Goal: Task Accomplishment & Management: Use online tool/utility

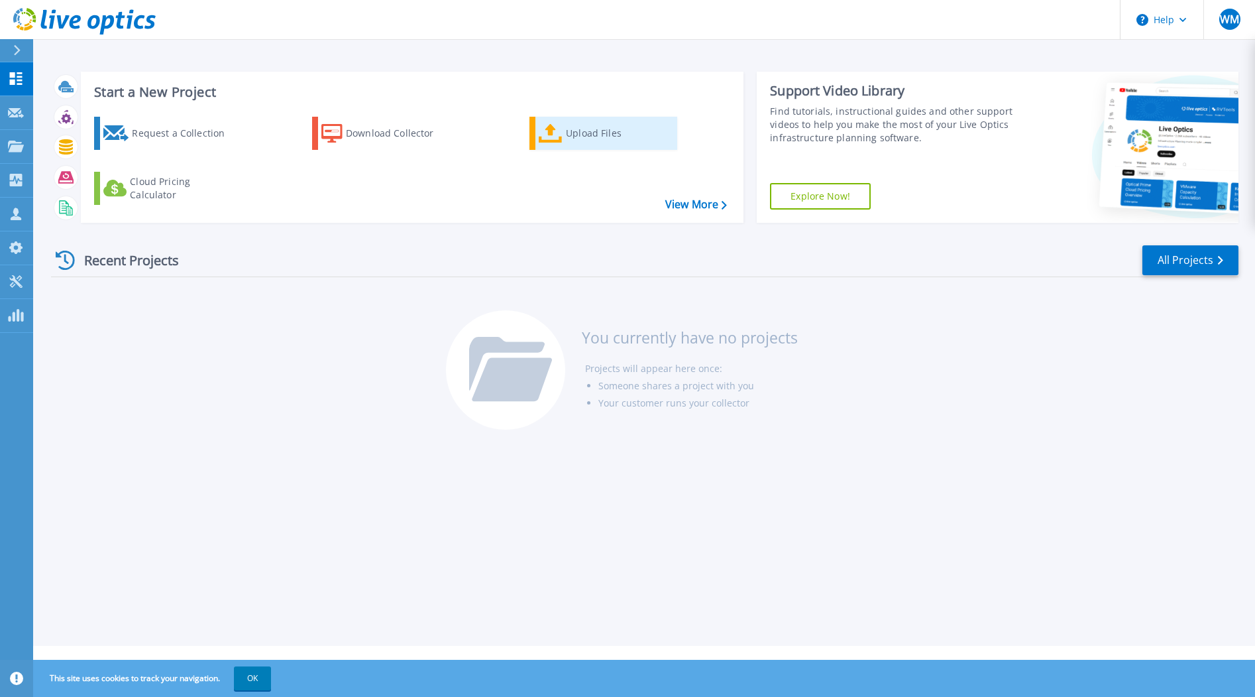
click at [589, 132] on div "Upload Files" at bounding box center [619, 133] width 106 height 27
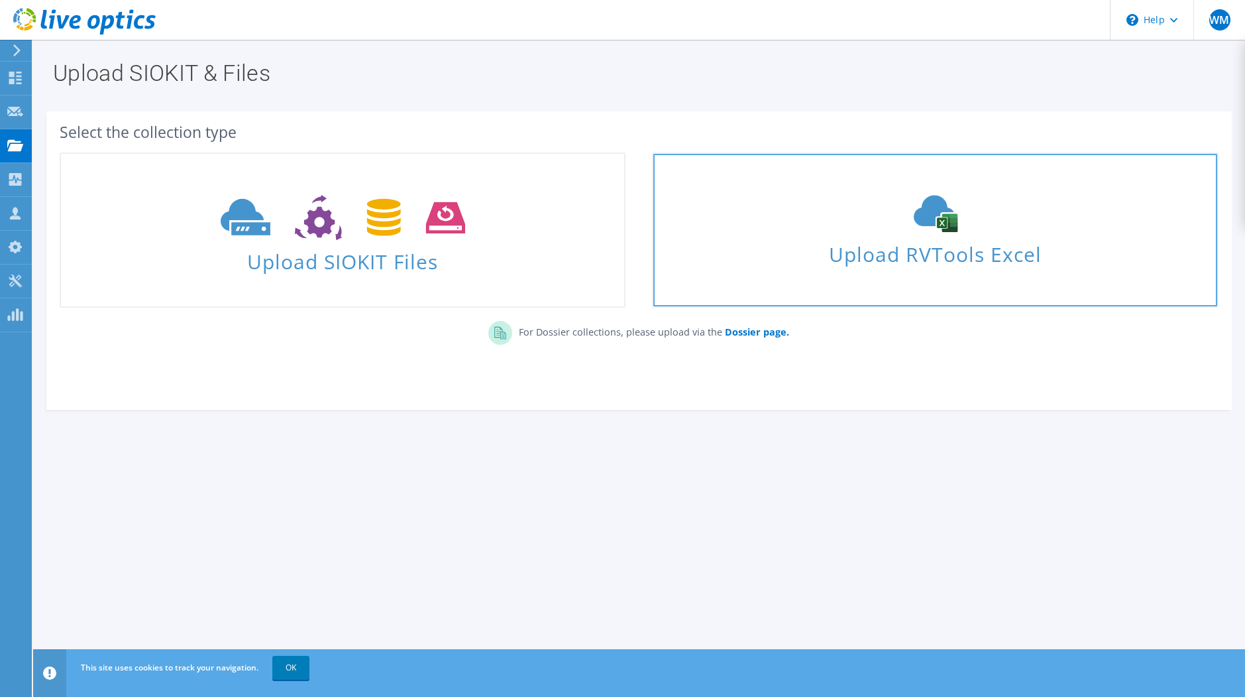
click at [933, 235] on div "Upload RVTools Excel" at bounding box center [935, 230] width 563 height 70
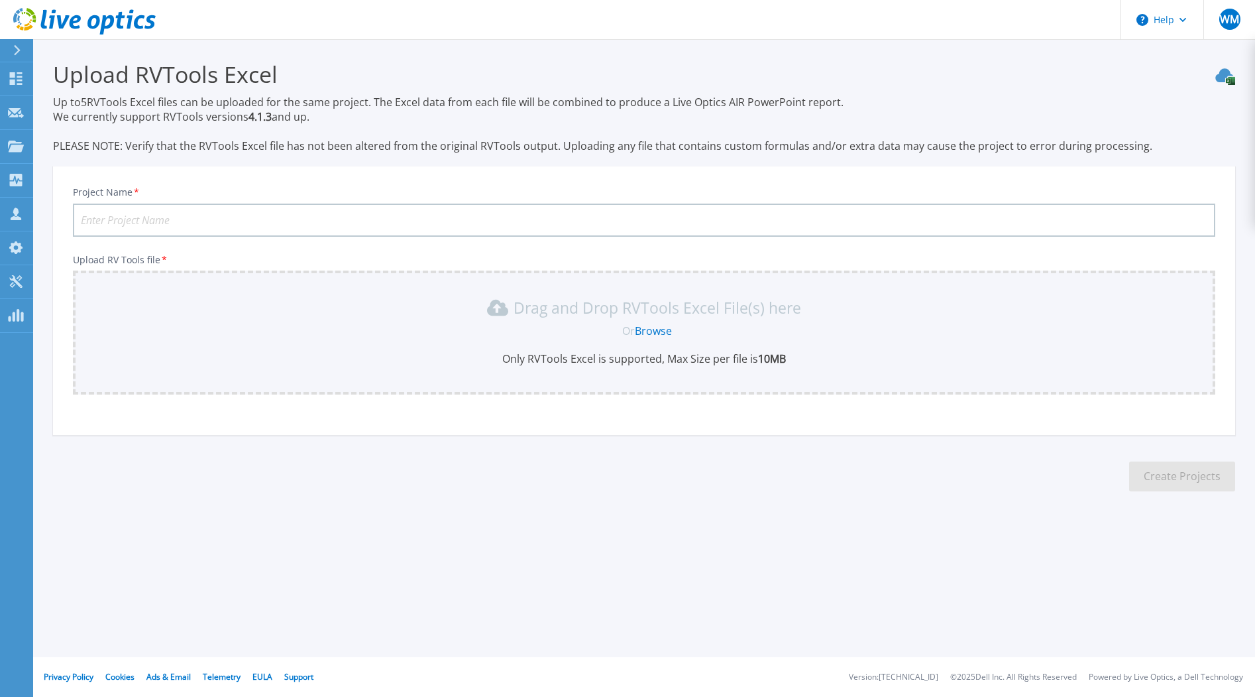
click at [334, 219] on input "Project Name *" at bounding box center [644, 219] width 1143 height 33
type input "Inghams Group VMware Refresh"
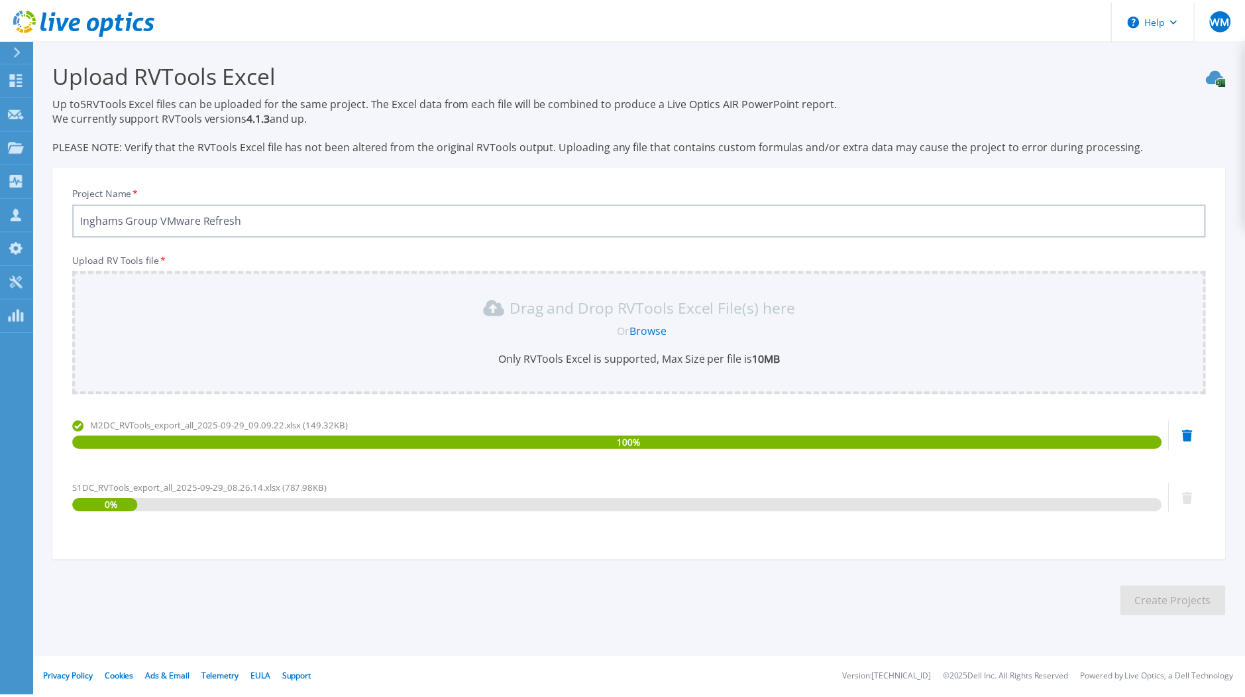
scroll to position [1, 0]
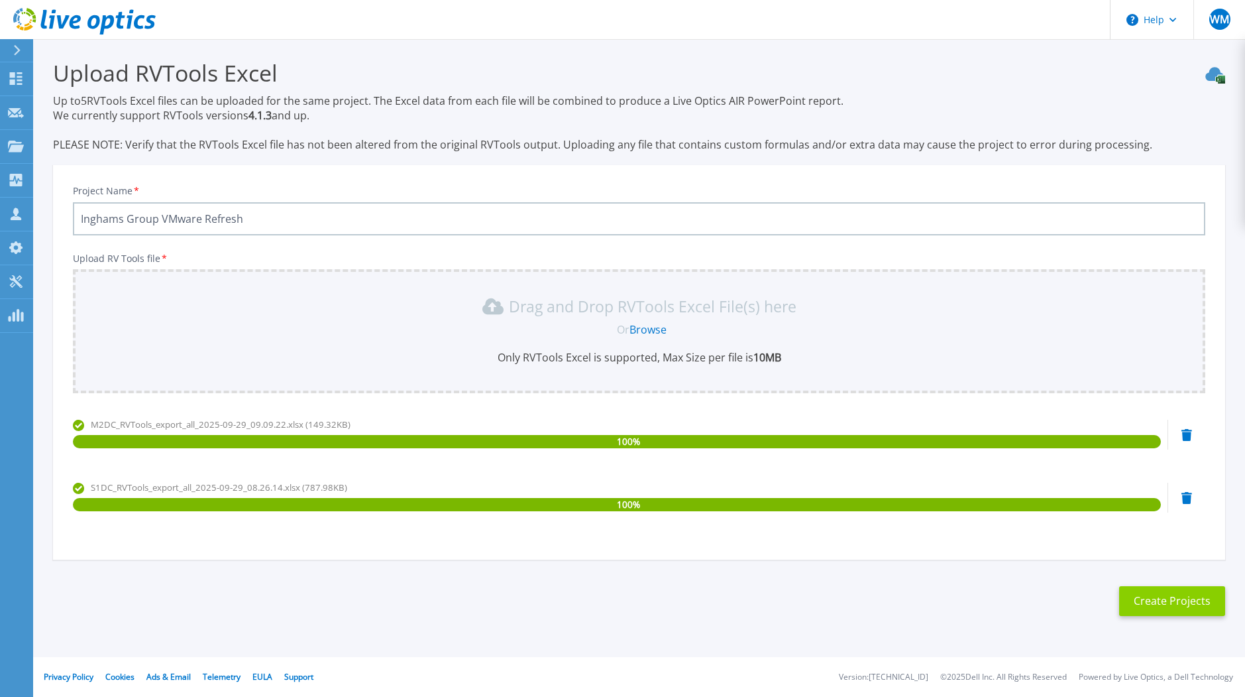
click at [1183, 597] on button "Create Projects" at bounding box center [1172, 601] width 106 height 30
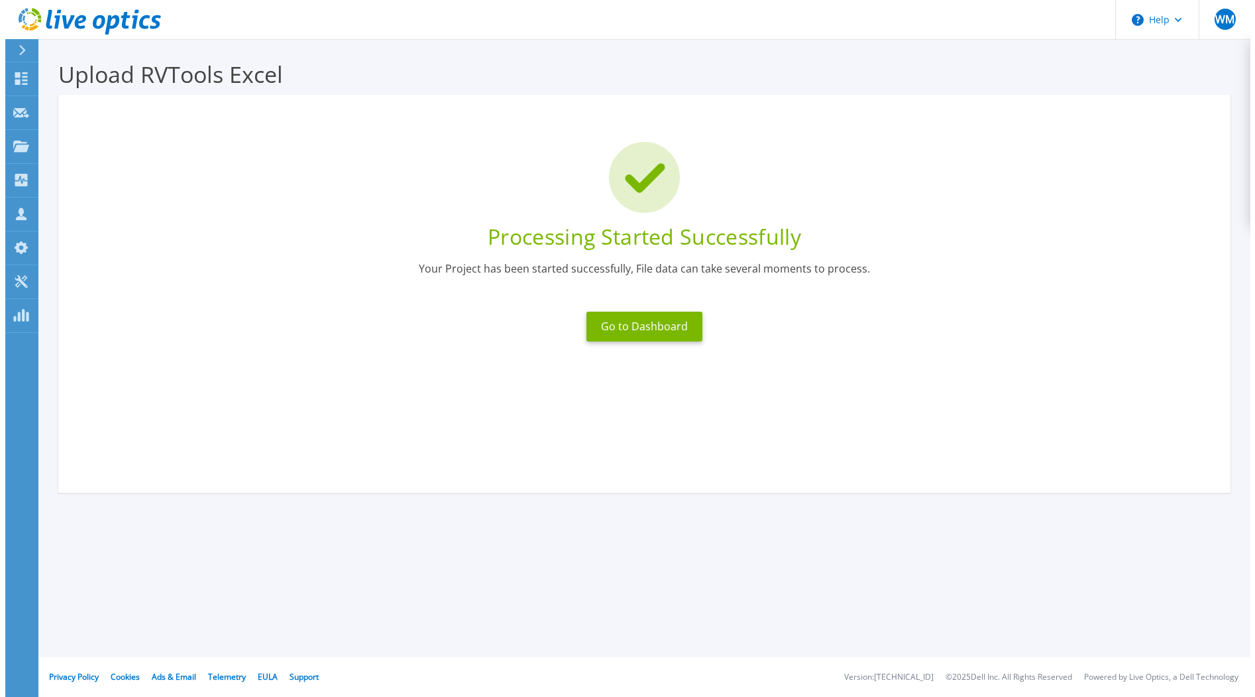
scroll to position [0, 0]
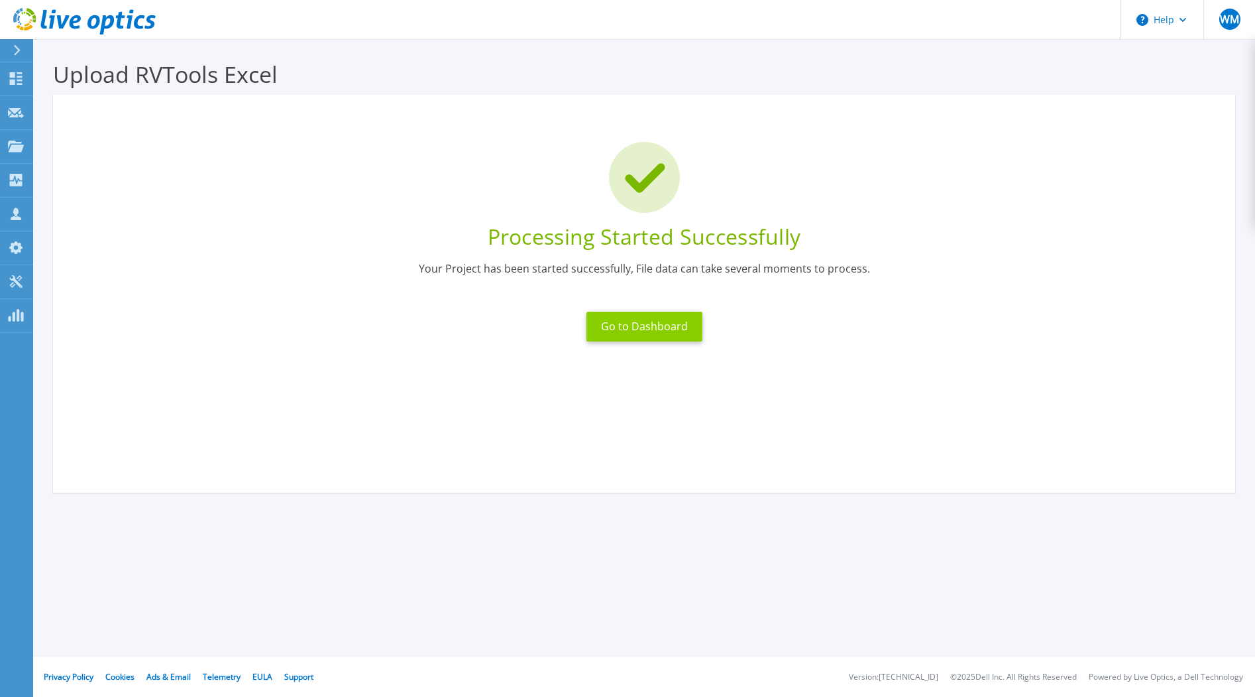
click at [655, 323] on button "Go to Dashboard" at bounding box center [645, 327] width 116 height 30
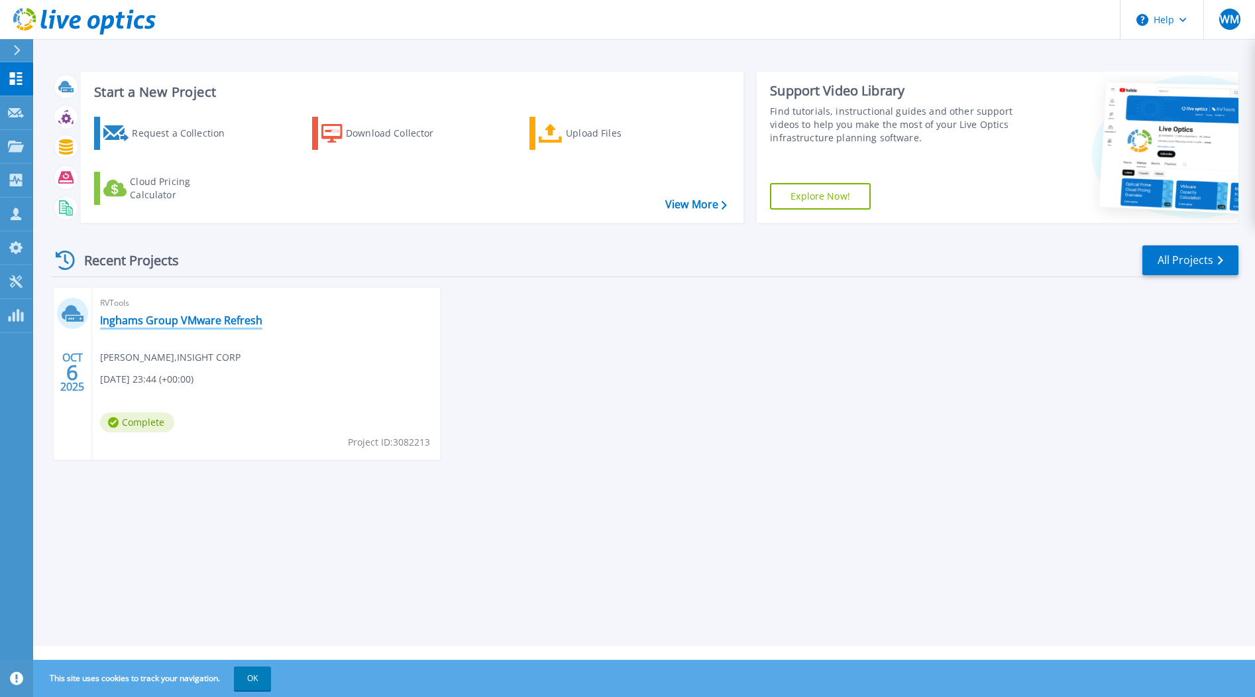
click at [182, 319] on link "Inghams Group VMware Refresh" at bounding box center [181, 320] width 162 height 13
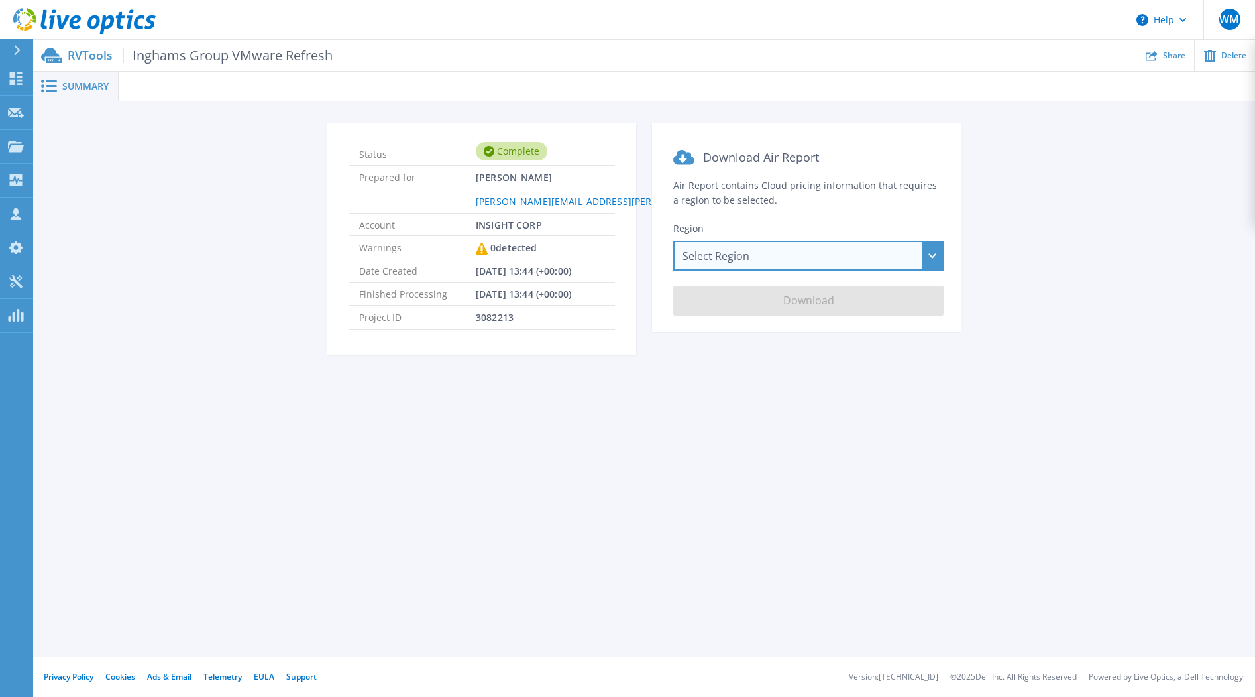
click at [926, 257] on div "Select Region [GEOGRAPHIC_DATA] ([GEOGRAPHIC_DATA]) [GEOGRAPHIC_DATA] ([GEOGRAP…" at bounding box center [808, 256] width 270 height 30
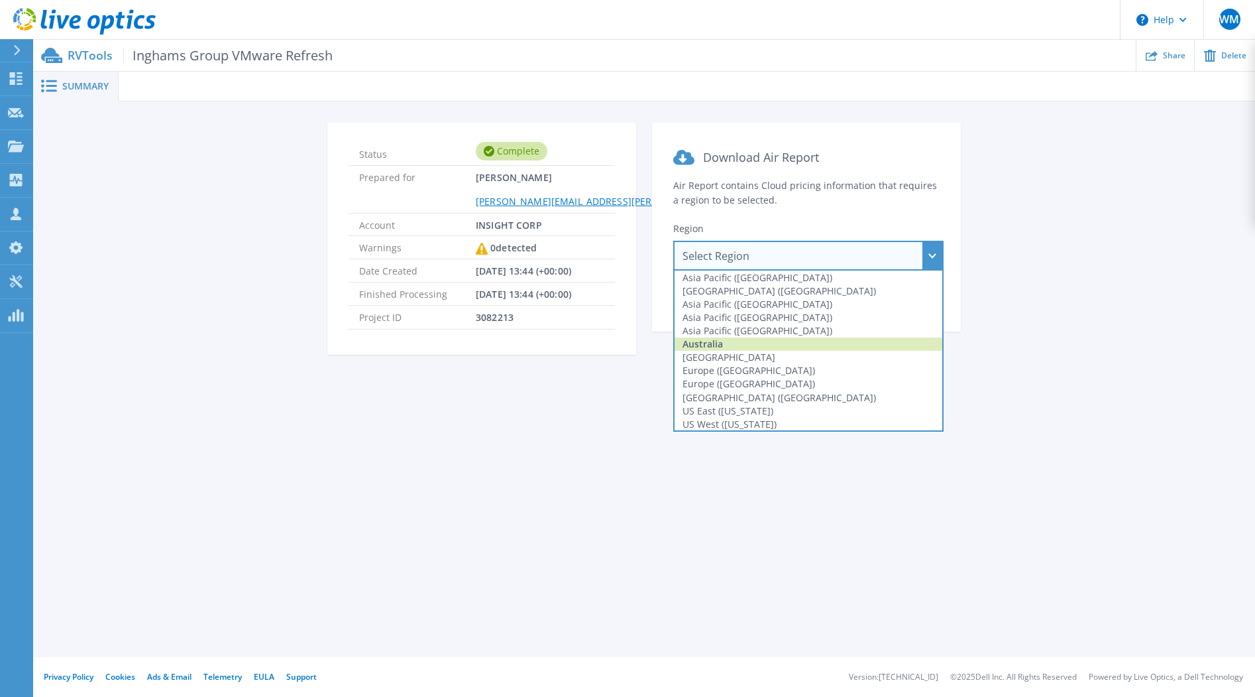
click at [859, 339] on div "Australia" at bounding box center [809, 343] width 268 height 13
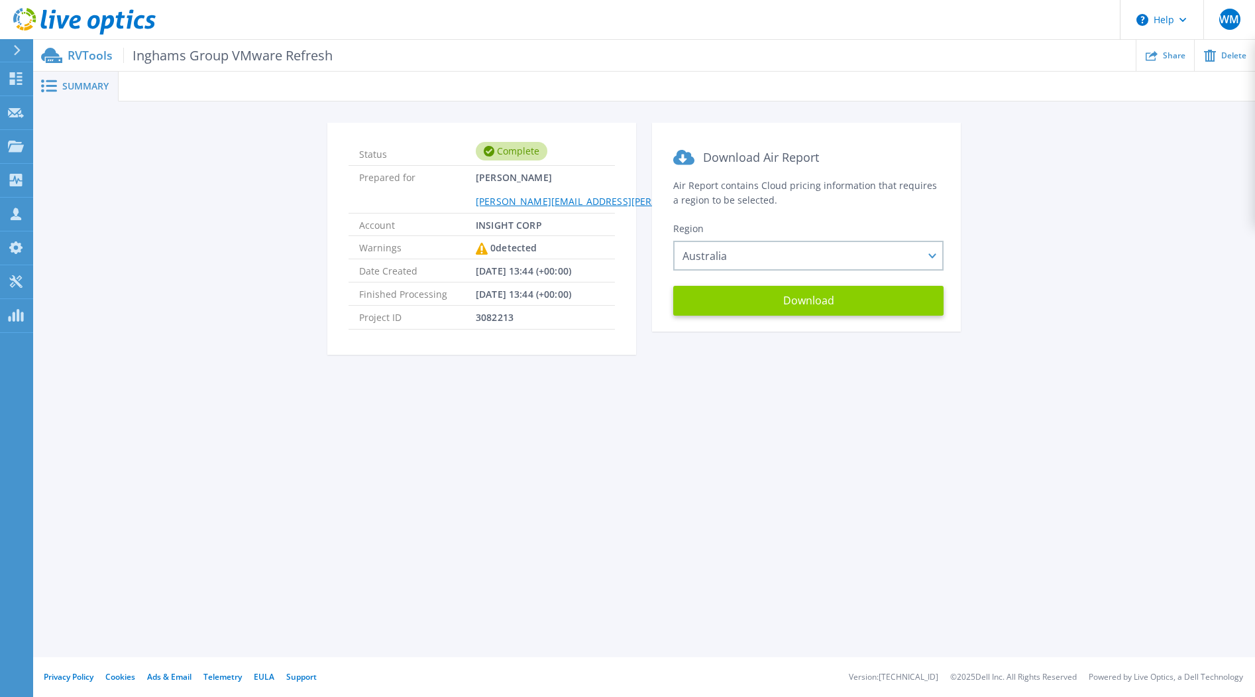
click at [815, 302] on button "Download" at bounding box center [808, 301] width 270 height 30
click at [16, 50] on icon at bounding box center [16, 50] width 7 height 11
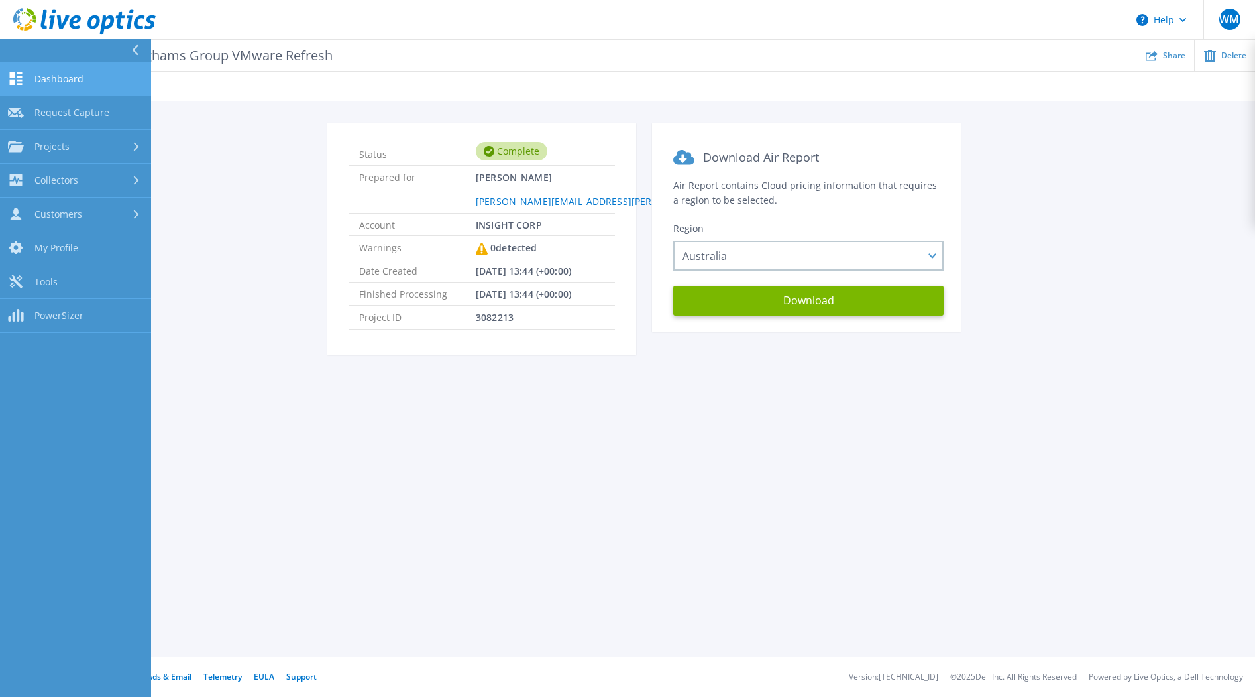
click at [68, 79] on span "Dashboard" at bounding box center [58, 79] width 49 height 12
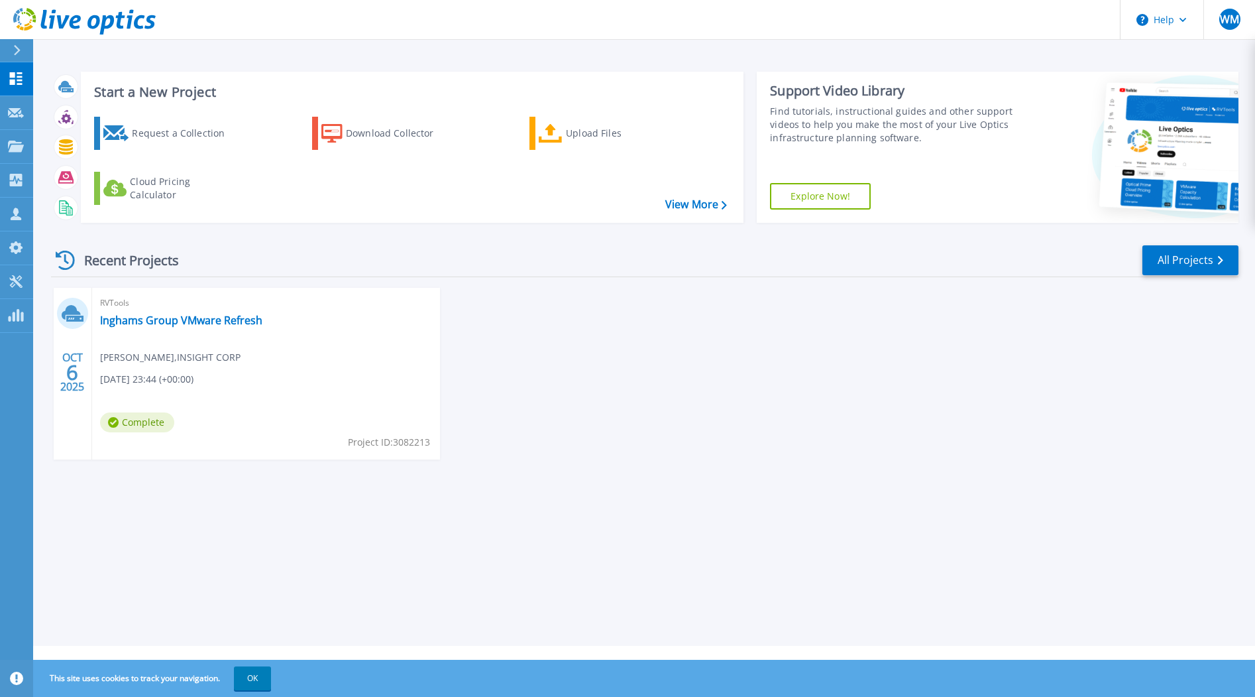
click at [21, 48] on div at bounding box center [22, 50] width 21 height 23
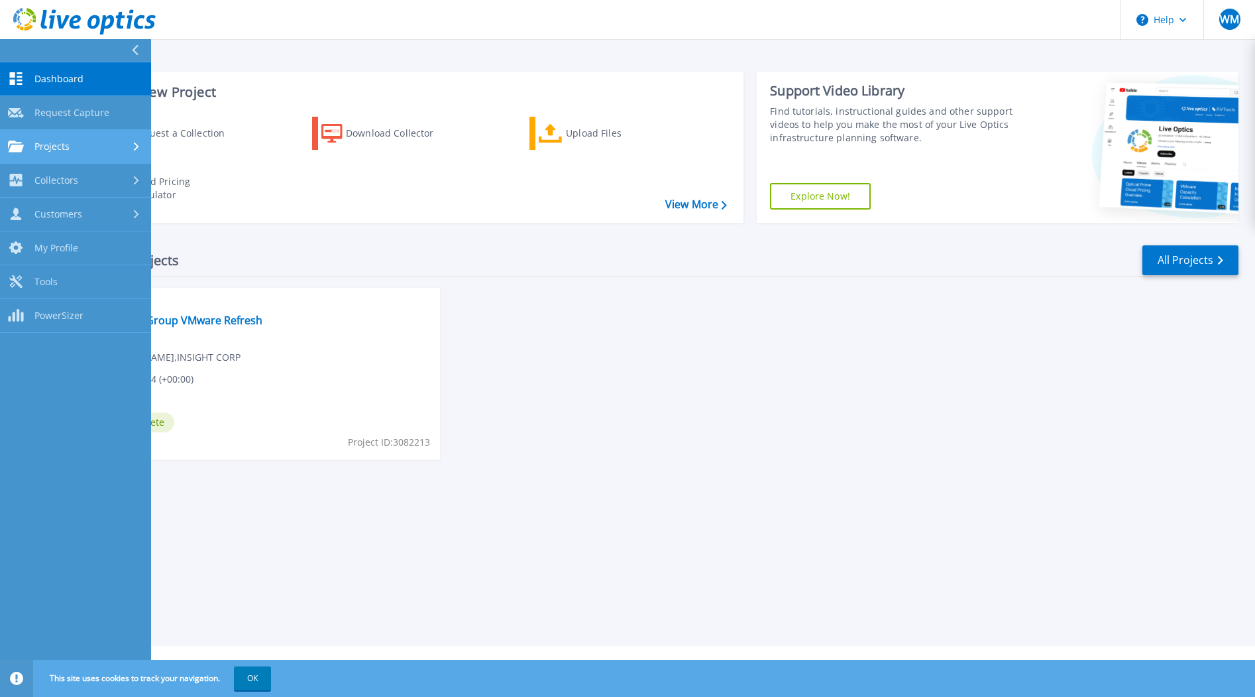
click at [54, 141] on span "Projects" at bounding box center [51, 147] width 35 height 12
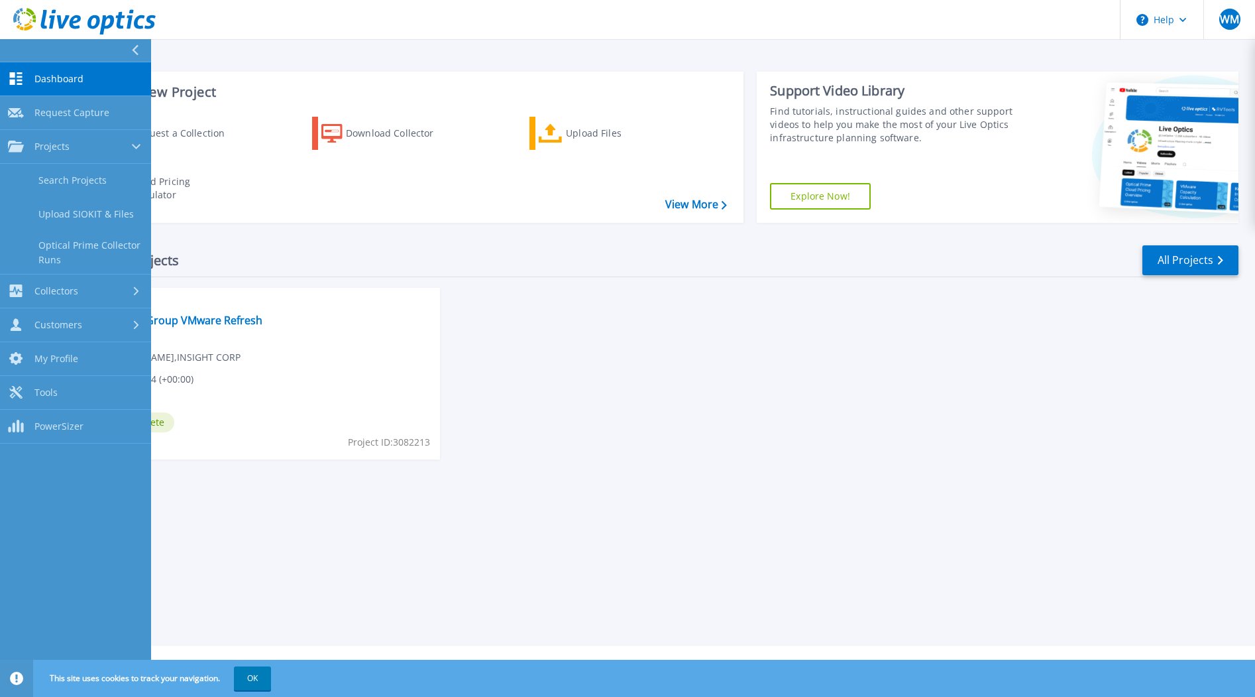
click at [581, 344] on div "[DATE] RVTools Inghams Group VMware Refresh [PERSON_NAME] , INSIGHT CORP [DATE]…" at bounding box center [639, 387] width 1198 height 198
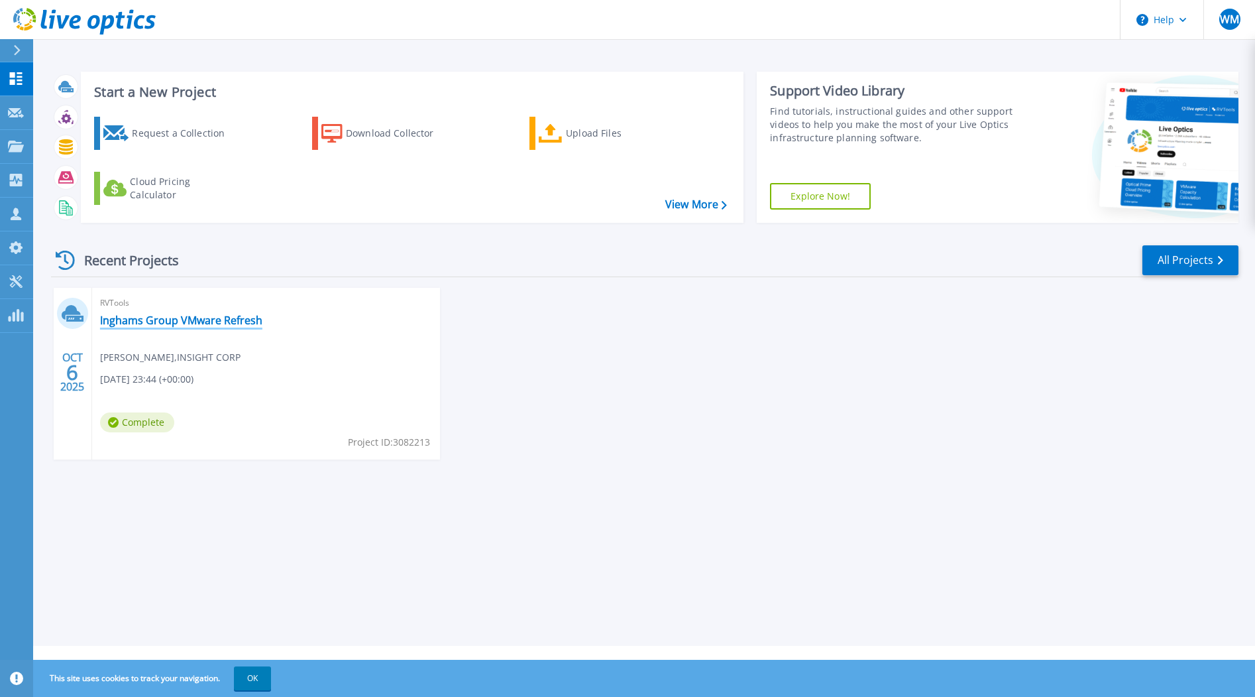
click at [197, 317] on link "Inghams Group VMware Refresh" at bounding box center [181, 320] width 162 height 13
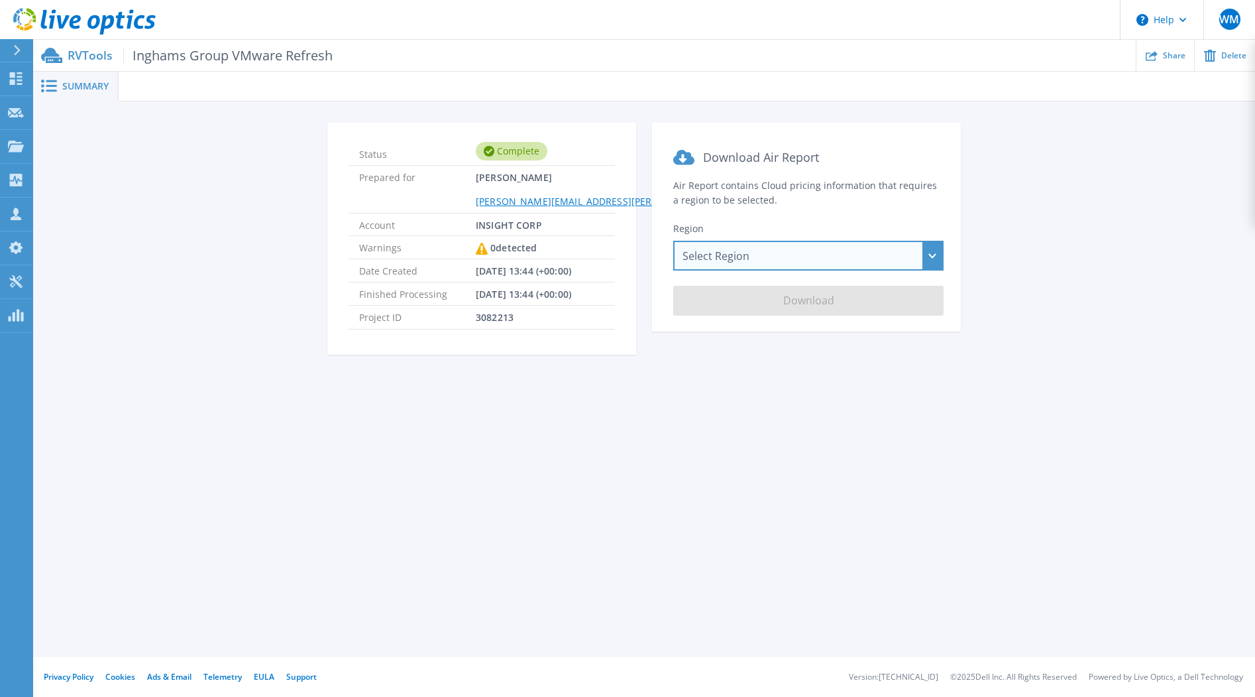
click at [924, 248] on div "Select Region [GEOGRAPHIC_DATA] ([GEOGRAPHIC_DATA]) [GEOGRAPHIC_DATA] ([GEOGRAP…" at bounding box center [808, 256] width 270 height 30
click at [1098, 270] on div "Status Complete Prepared for Warren Morrell [EMAIL_ADDRESS][PERSON_NAME][DOMAIN…" at bounding box center [644, 247] width 1182 height 248
click at [79, 86] on span "Summary" at bounding box center [85, 86] width 46 height 9
click at [18, 49] on icon at bounding box center [17, 50] width 7 height 11
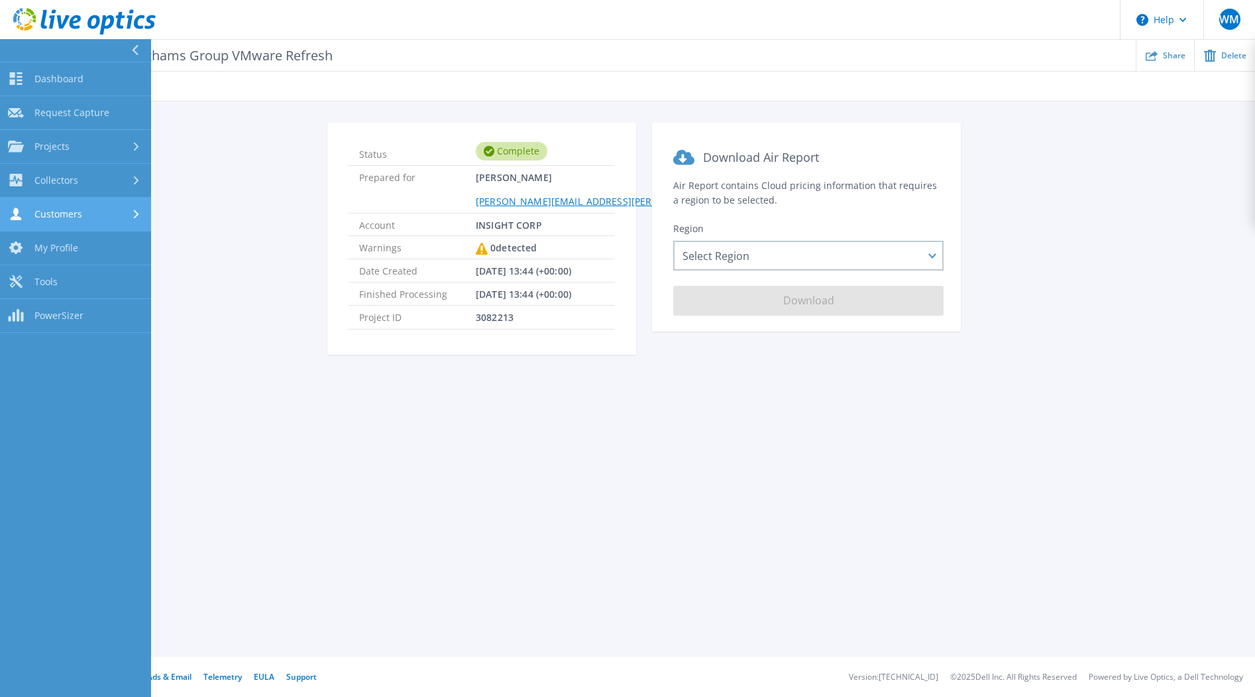
click at [72, 208] on span "Customers" at bounding box center [58, 214] width 48 height 12
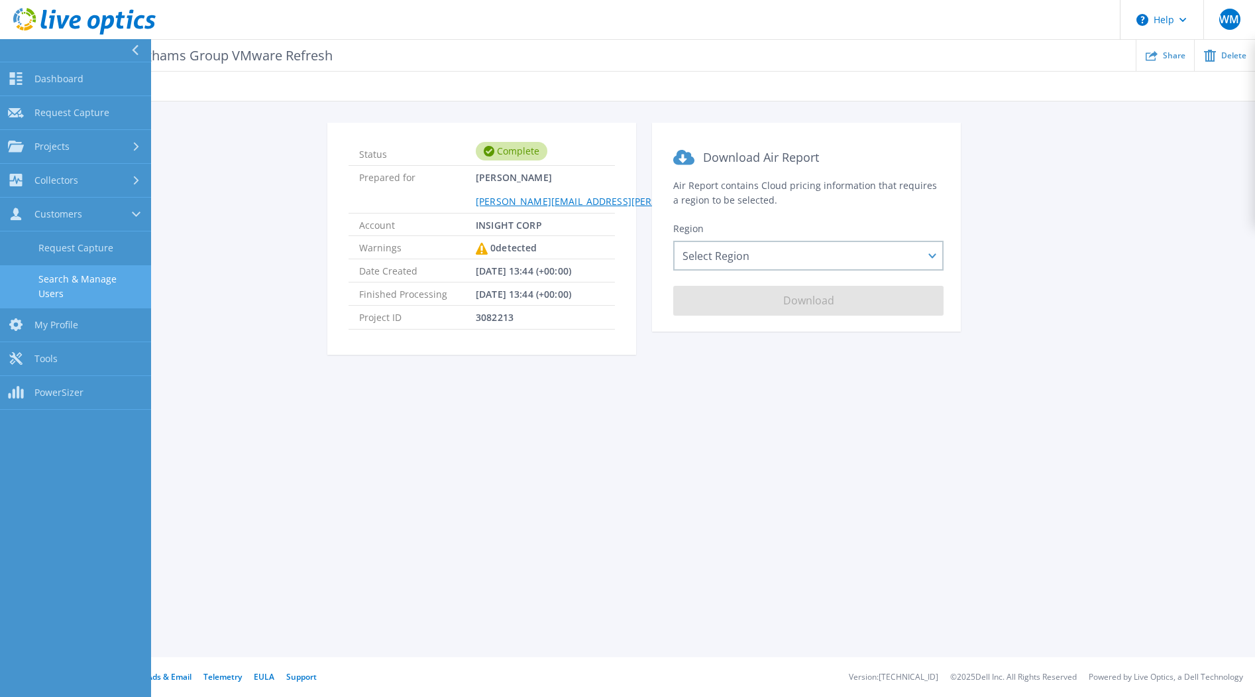
click at [93, 276] on link "Search & Manage Users" at bounding box center [75, 286] width 151 height 42
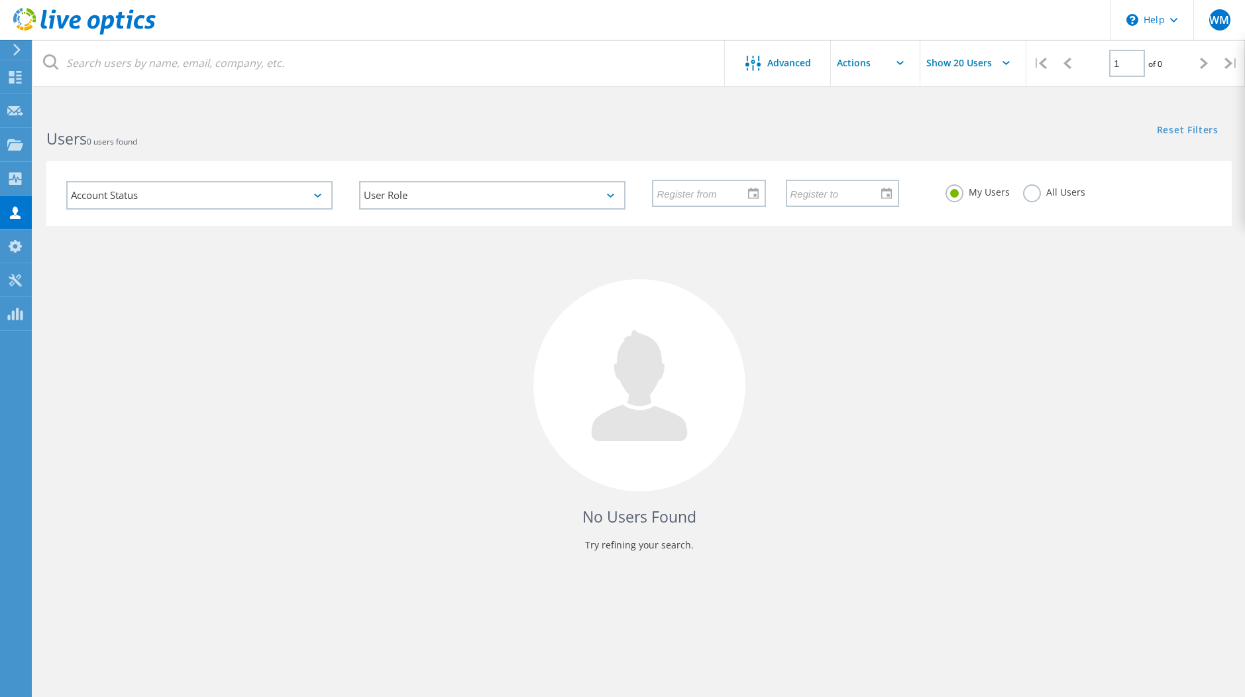
click at [15, 48] on icon at bounding box center [17, 50] width 10 height 12
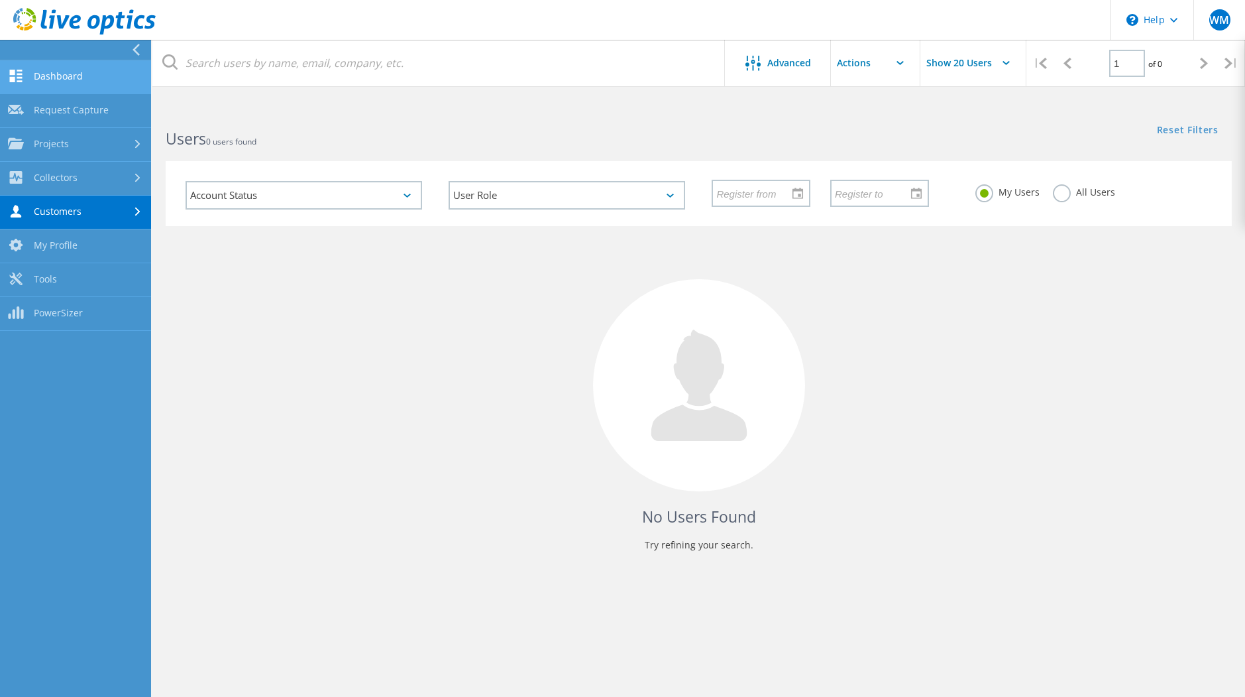
click at [54, 74] on link "Dashboard" at bounding box center [75, 77] width 151 height 34
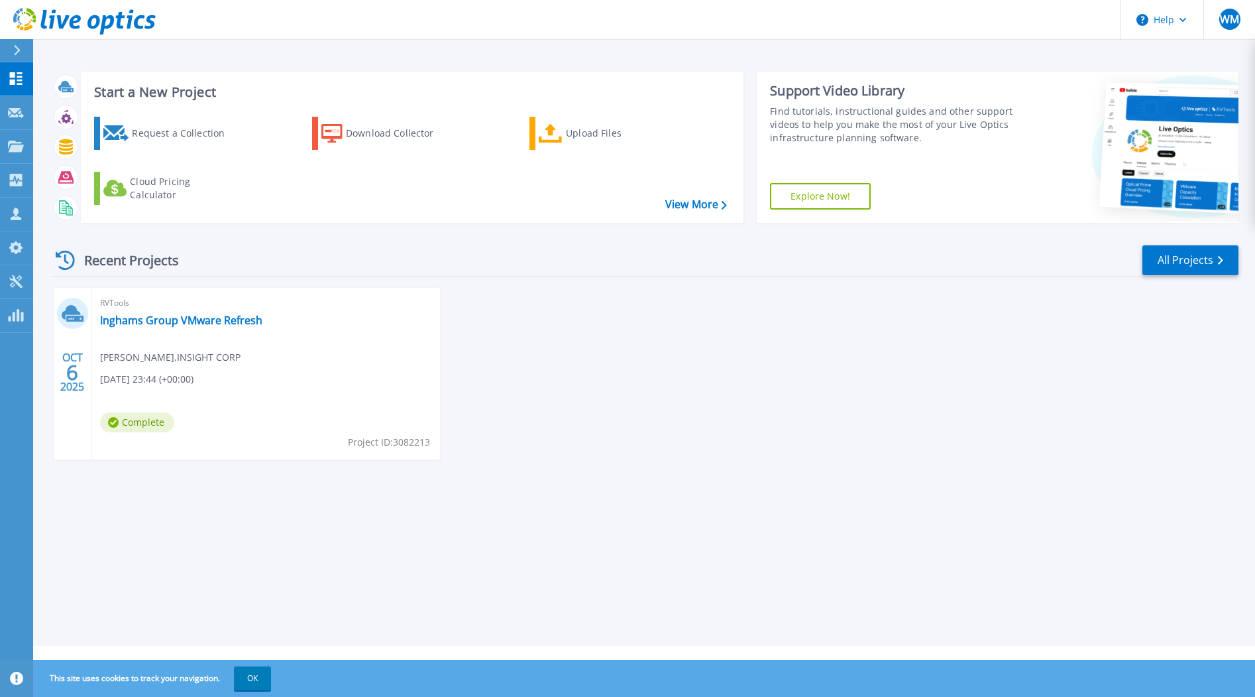
click at [775, 367] on div "[DATE] RVTools Inghams Group VMware Refresh [PERSON_NAME] , INSIGHT CORP [DATE]…" at bounding box center [639, 387] width 1198 height 198
click at [1200, 262] on link "All Projects" at bounding box center [1191, 260] width 96 height 30
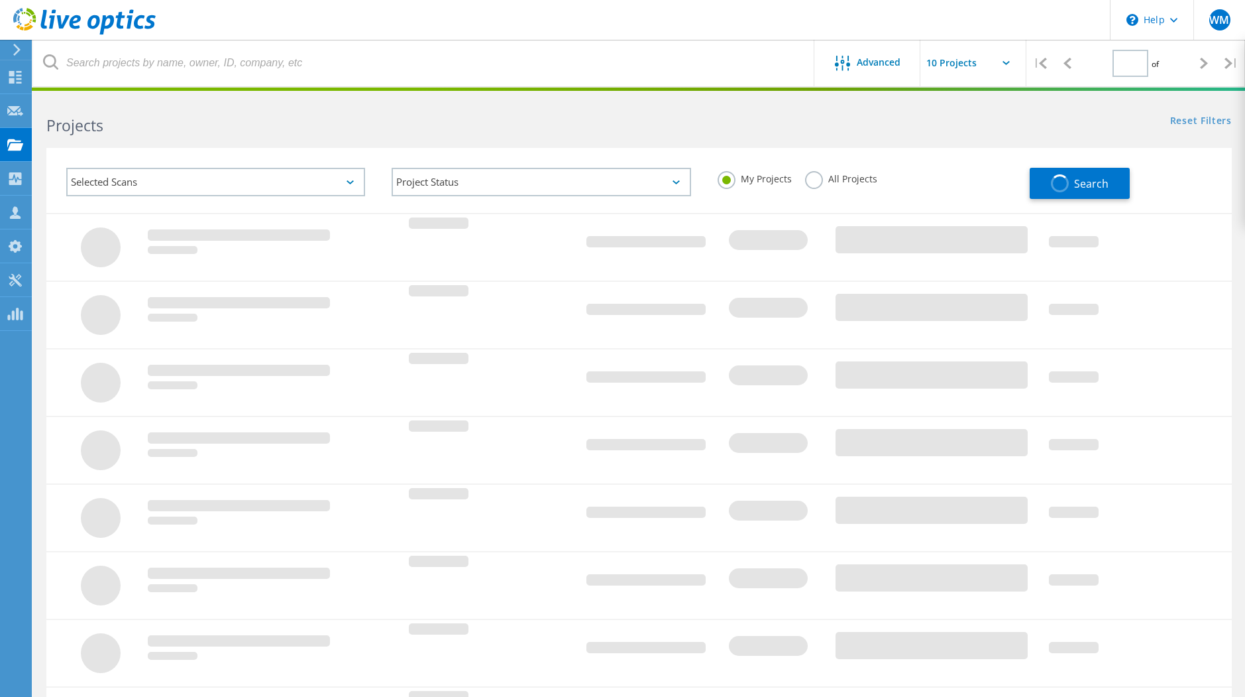
type input "1"
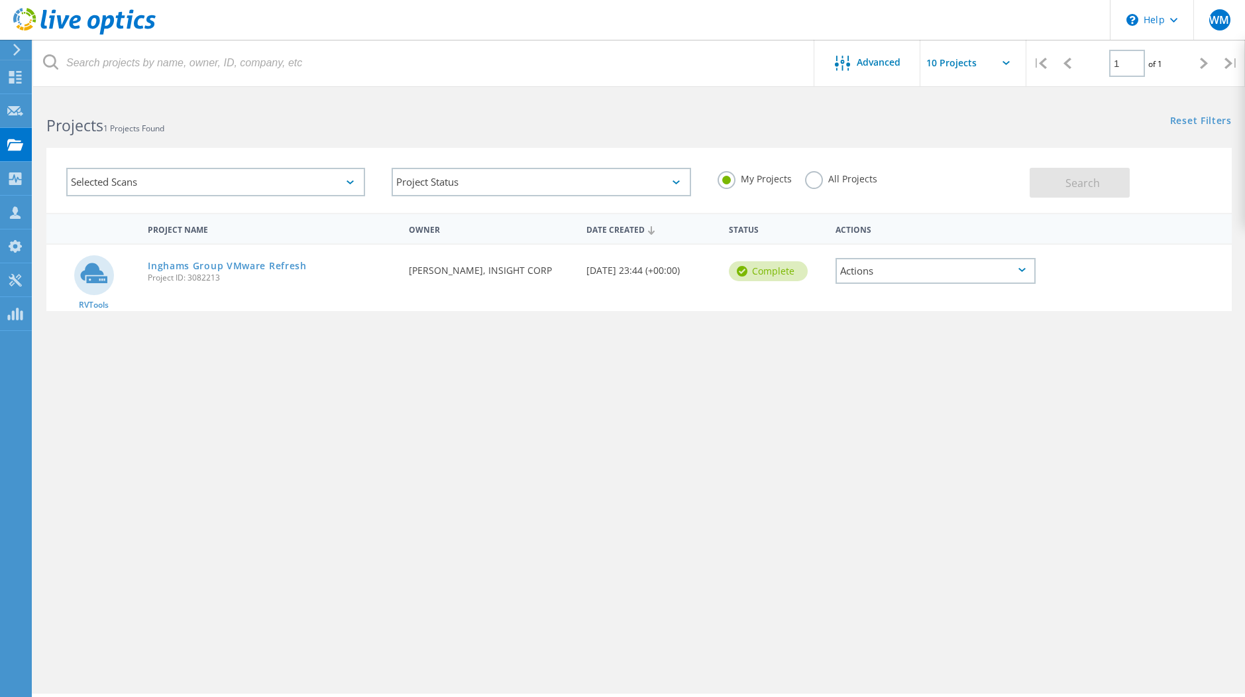
click at [348, 184] on div "Selected Scans" at bounding box center [215, 182] width 299 height 29
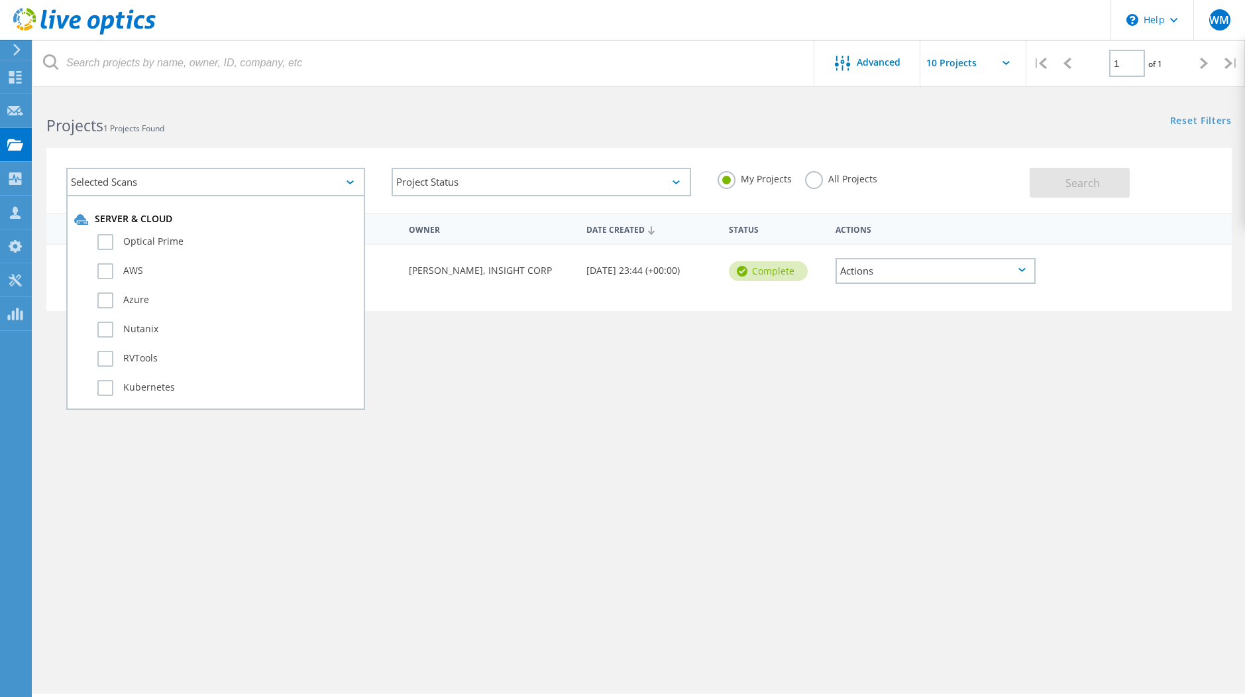
click at [522, 390] on div "Project Name Owner Date Created Status Actions RVTools Inghams Group VMware Ref…" at bounding box center [639, 385] width 1186 height 345
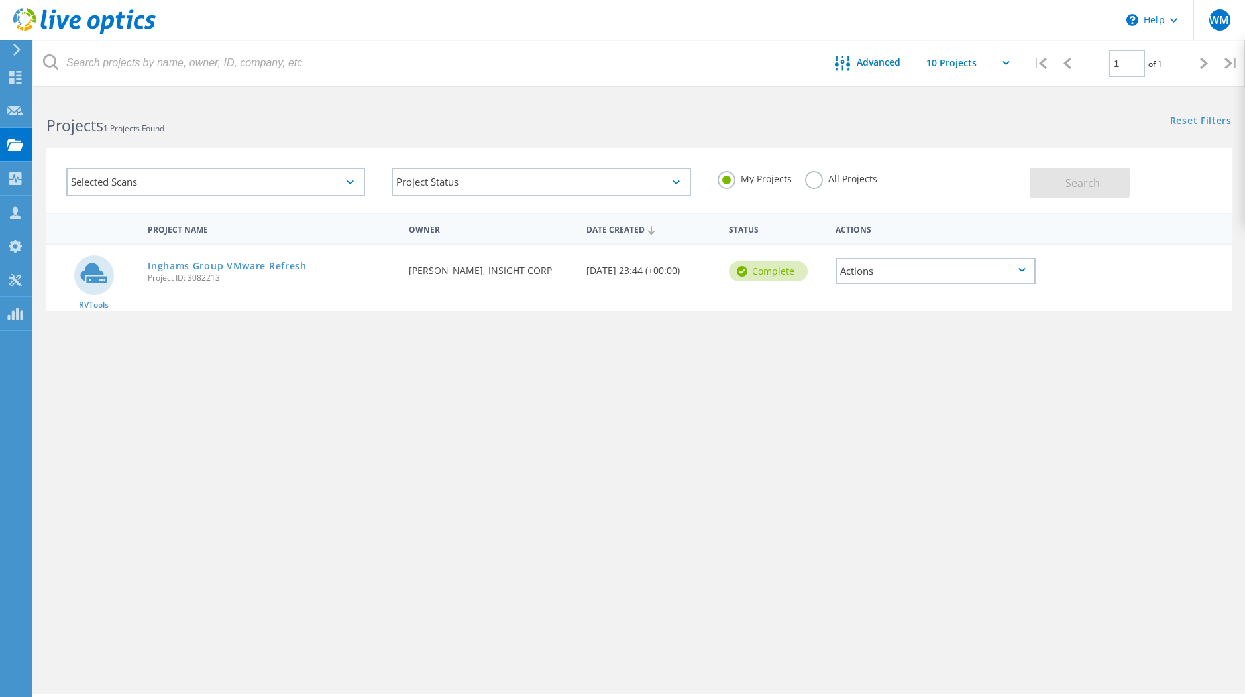
click at [815, 180] on label "All Projects" at bounding box center [841, 177] width 72 height 13
click at [0, 0] on input "All Projects" at bounding box center [0, 0] width 0 height 0
click at [1087, 186] on span "Search" at bounding box center [1083, 183] width 34 height 15
